Goal: Transaction & Acquisition: Download file/media

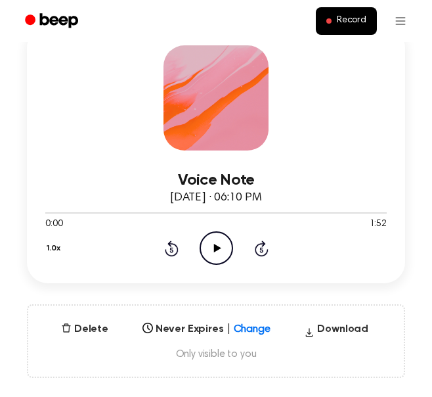
scroll to position [214, 0]
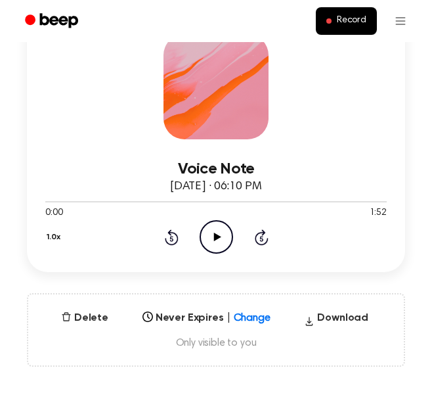
click at [219, 240] on icon "Play Audio" at bounding box center [216, 236] width 33 height 33
click at [26, 242] on div "Voice Note September 30, 2025 · 06:10 PM 0:15 1:52 Your browser does not suppor…" at bounding box center [216, 191] width 400 height 351
click at [214, 239] on icon at bounding box center [216, 236] width 6 height 9
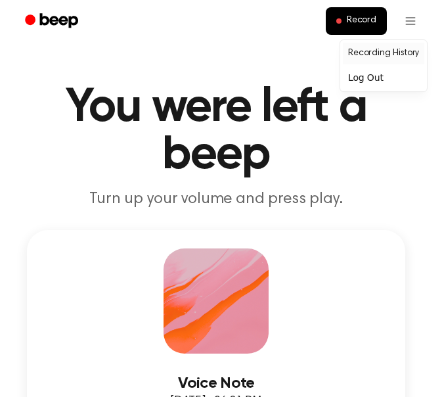
click at [353, 54] on link "Recording History" at bounding box center [383, 54] width 81 height 22
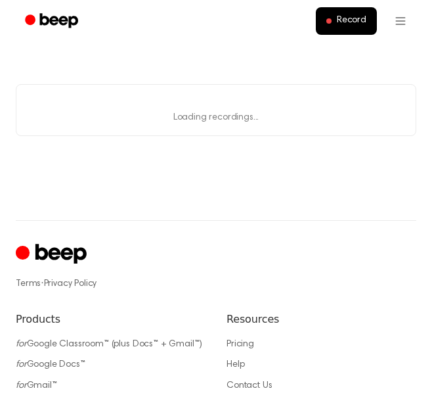
click at [353, 54] on main "Loading... Loading recordings..." at bounding box center [216, 110] width 432 height 220
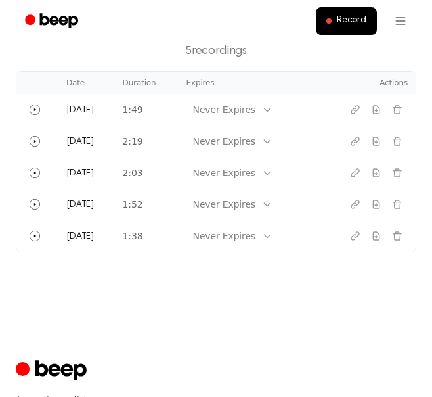
scroll to position [87, 0]
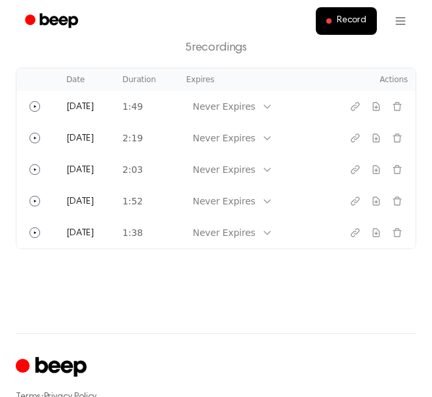
drag, startPoint x: 103, startPoint y: 225, endPoint x: 113, endPoint y: 291, distance: 67.0
click at [113, 291] on main "Recording History 5 recording s Date Duration Expires Actions Today 1:49 Never …" at bounding box center [216, 122] width 432 height 419
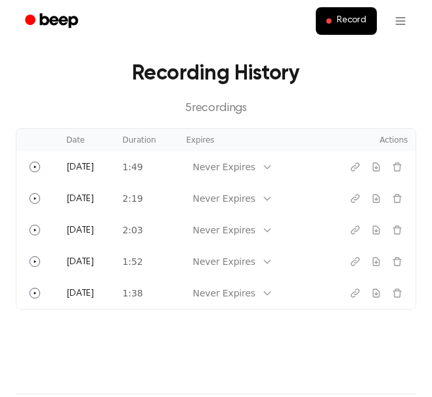
scroll to position [0, 0]
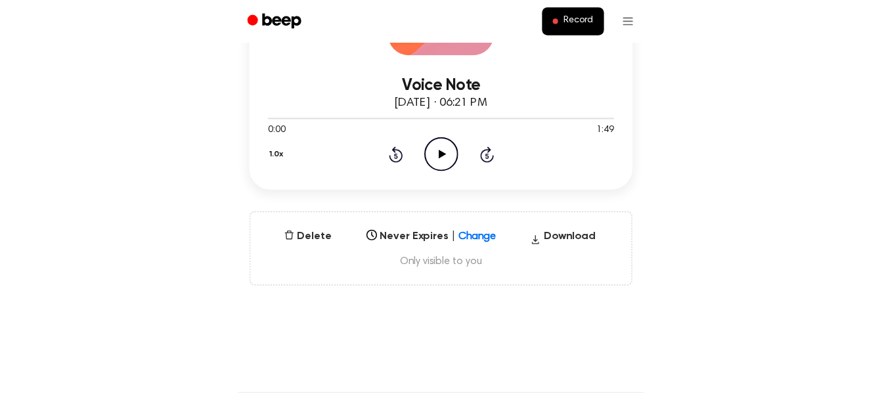
scroll to position [295, 0]
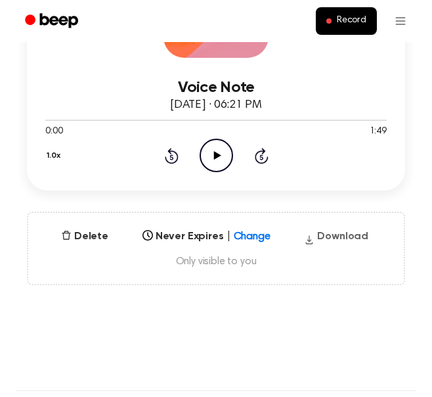
click at [347, 232] on button "Download" at bounding box center [336, 238] width 75 height 21
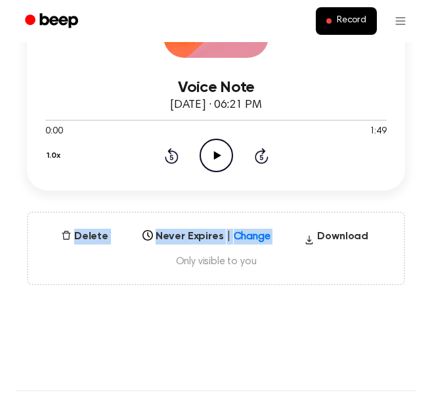
drag, startPoint x: 398, startPoint y: 194, endPoint x: 183, endPoint y: 185, distance: 215.5
click at [183, 185] on div "Voice Note [DATE] · 06:21 PM 0:00 1:49 Your browser does not support the [objec…" at bounding box center [216, 109] width 400 height 351
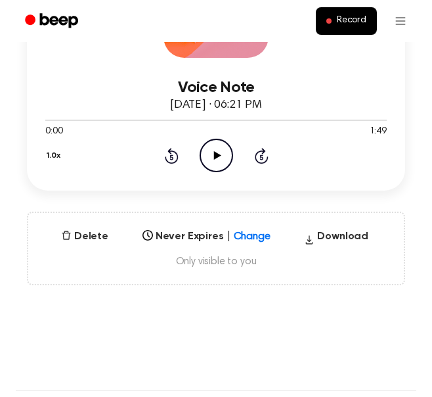
click at [11, 189] on main "You were left a beep Turn up your volume and press play. Voice Note [DATE] · 06…" at bounding box center [216, 322] width 432 height 1234
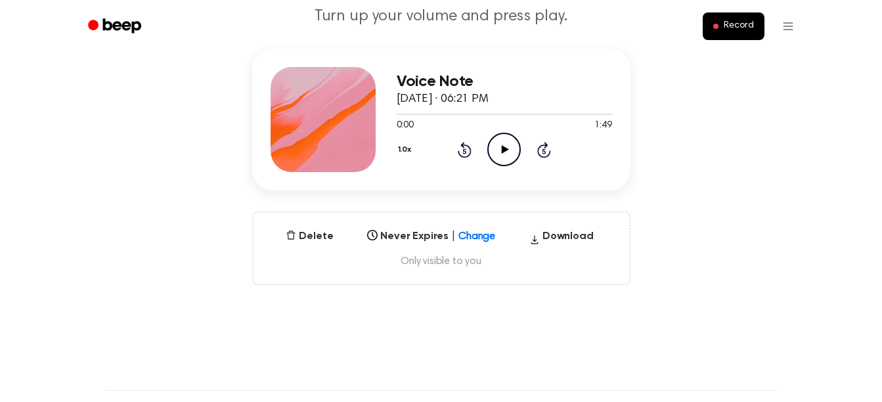
scroll to position [0, 0]
